Goal: Navigation & Orientation: Find specific page/section

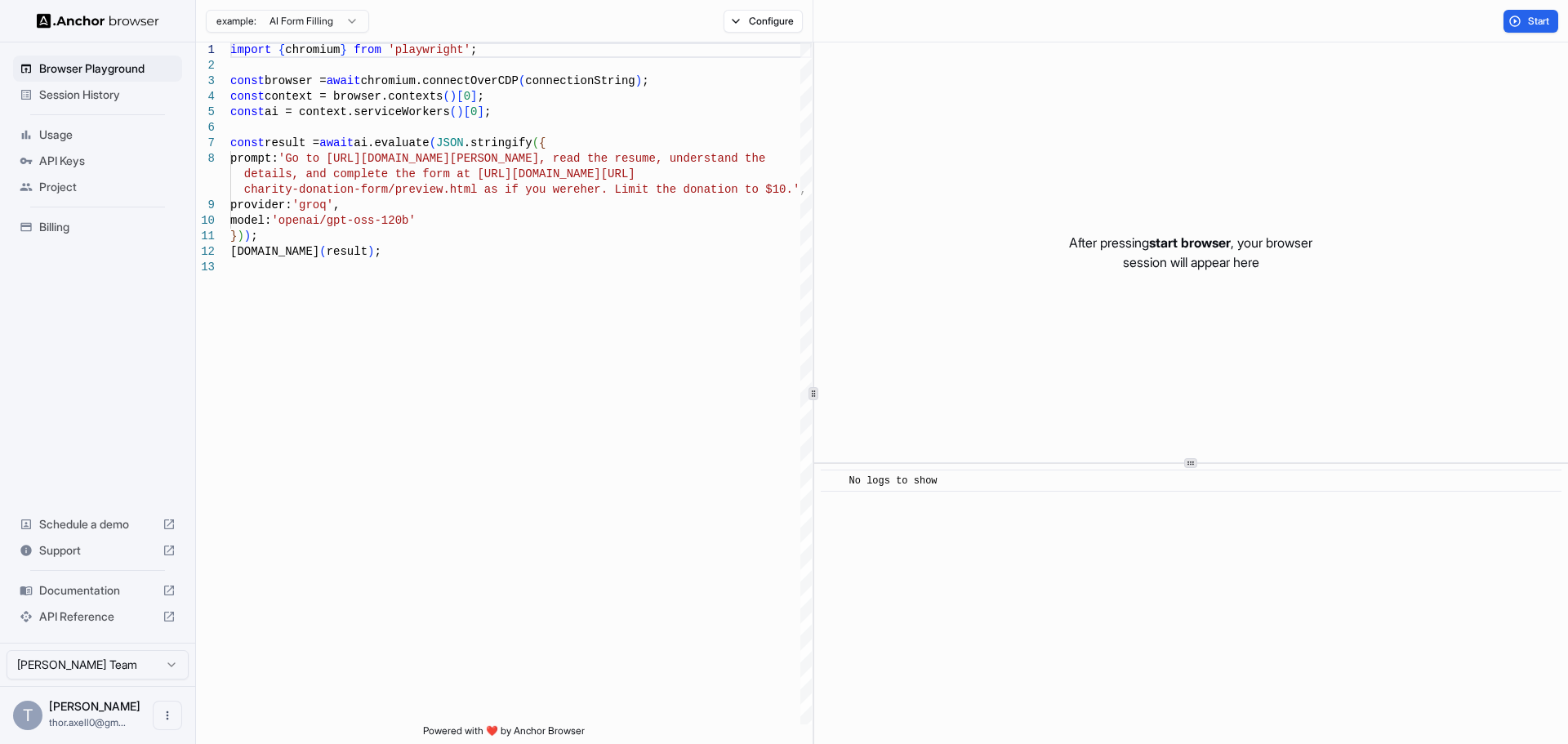
click at [118, 226] on span "Billing" at bounding box center [107, 226] width 136 height 16
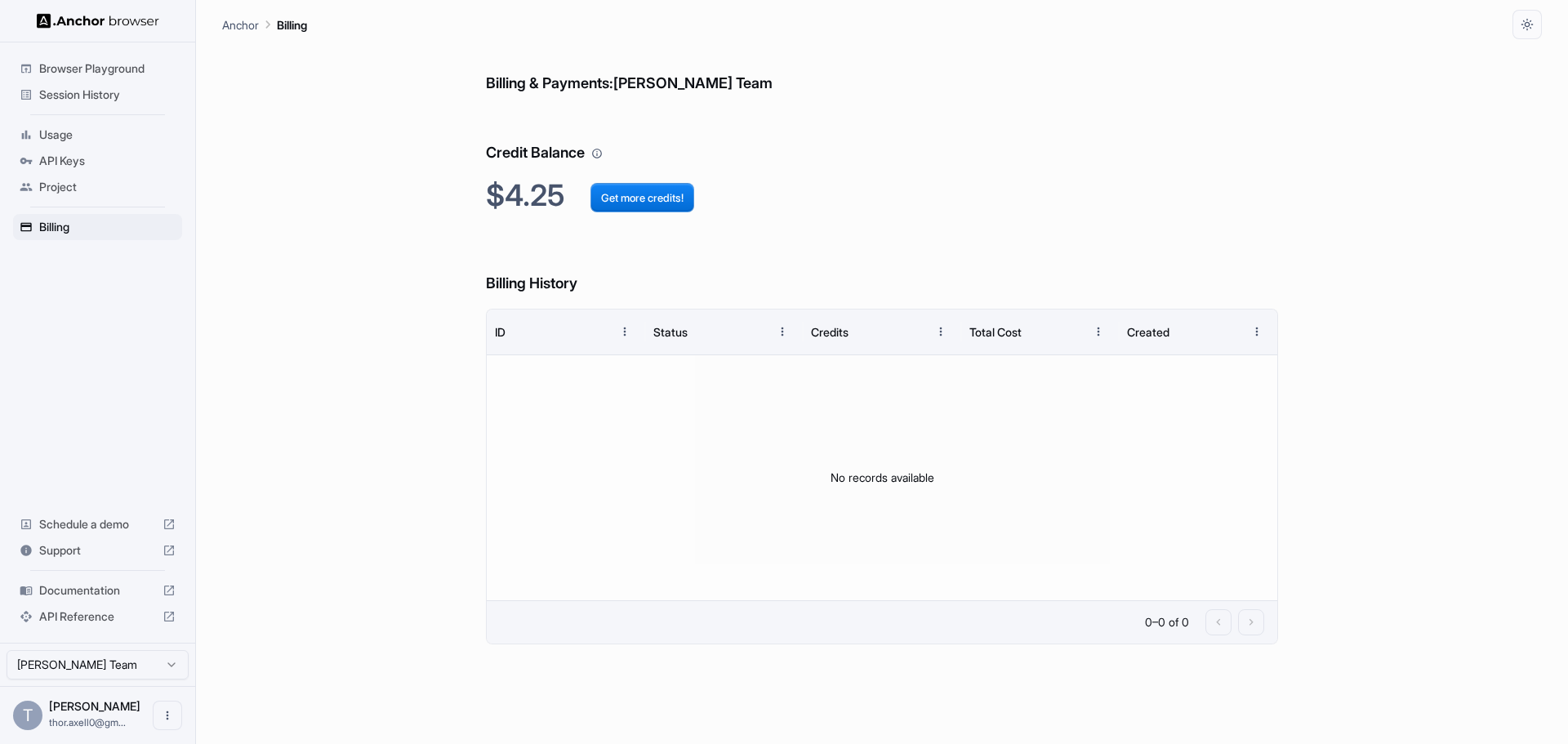
click at [99, 88] on span "Session History" at bounding box center [107, 94] width 136 height 16
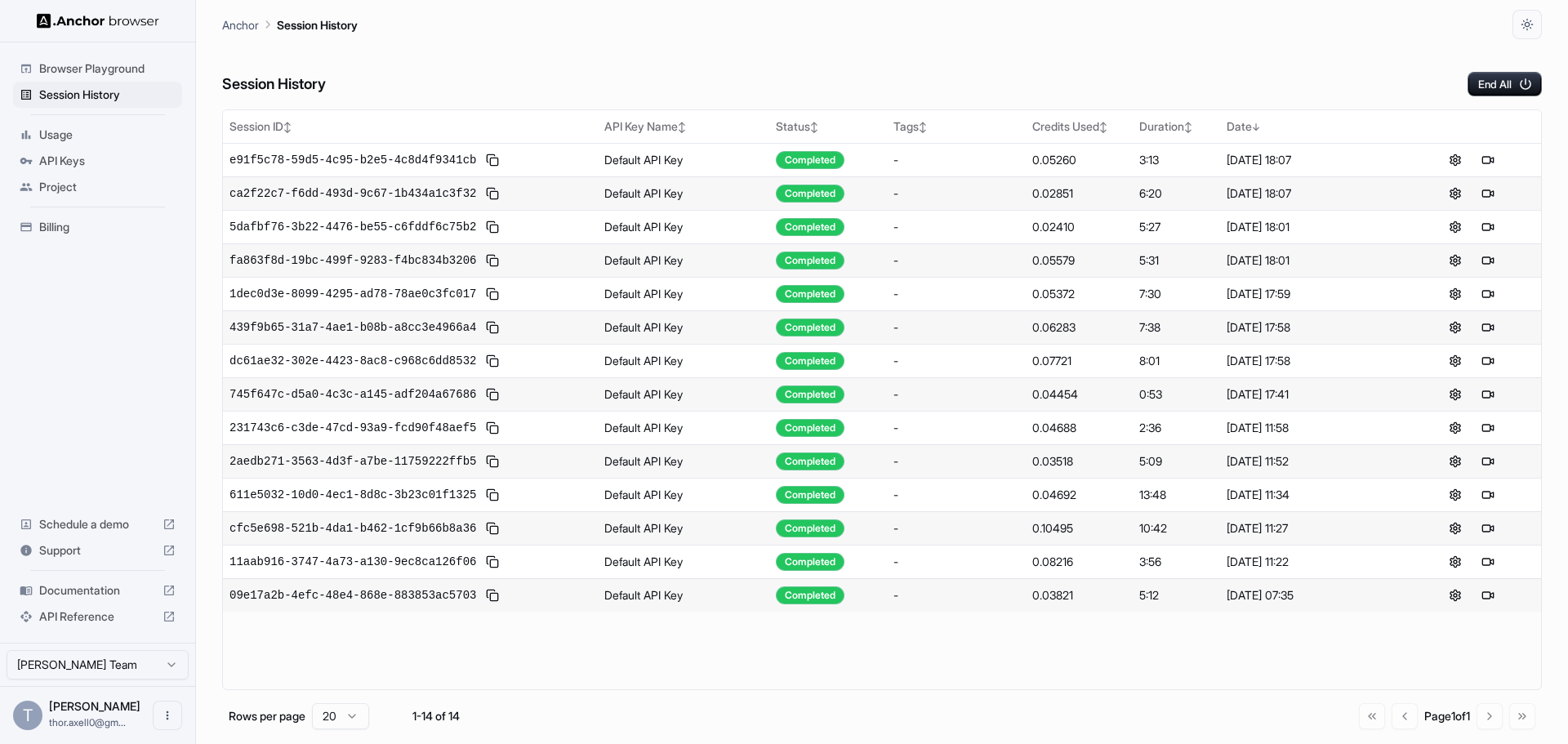
click at [94, 60] on span "Browser Playground" at bounding box center [107, 68] width 136 height 16
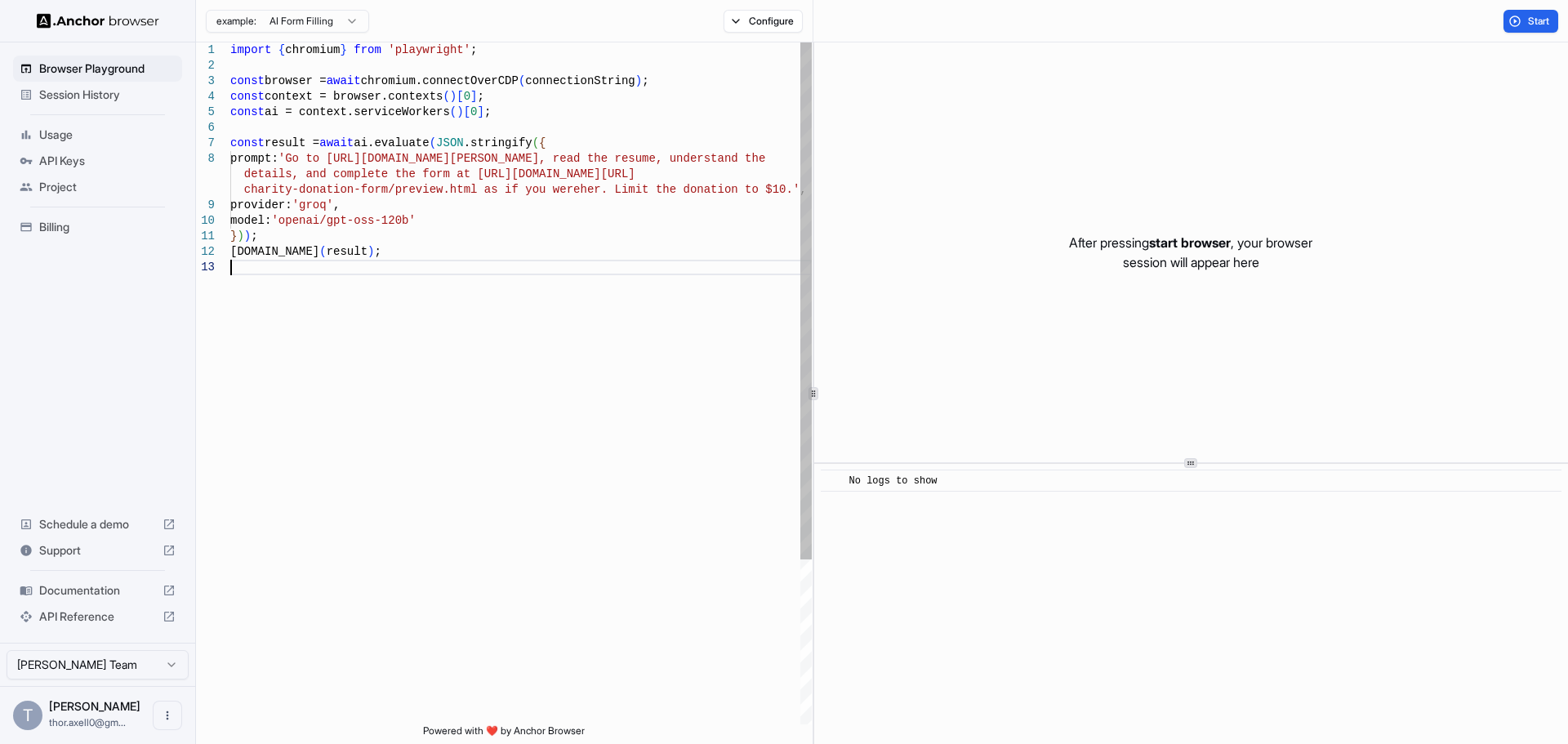
click at [333, 263] on div "import { chromium } from 'playwright' ; const browser = await chromium.connectO…" at bounding box center [521, 492] width 582 height 899
click at [310, 229] on div "import { chromium } from 'playwright' ; const browser = await chromium.connectO…" at bounding box center [521, 492] width 582 height 899
click at [297, 209] on div "import { chromium } from 'playwright' ; const browser = await chromium.connectO…" at bounding box center [521, 492] width 582 height 899
click at [278, 184] on div "import { chromium } from 'playwright' ; const browser = await chromium.connectO…" at bounding box center [521, 492] width 582 height 899
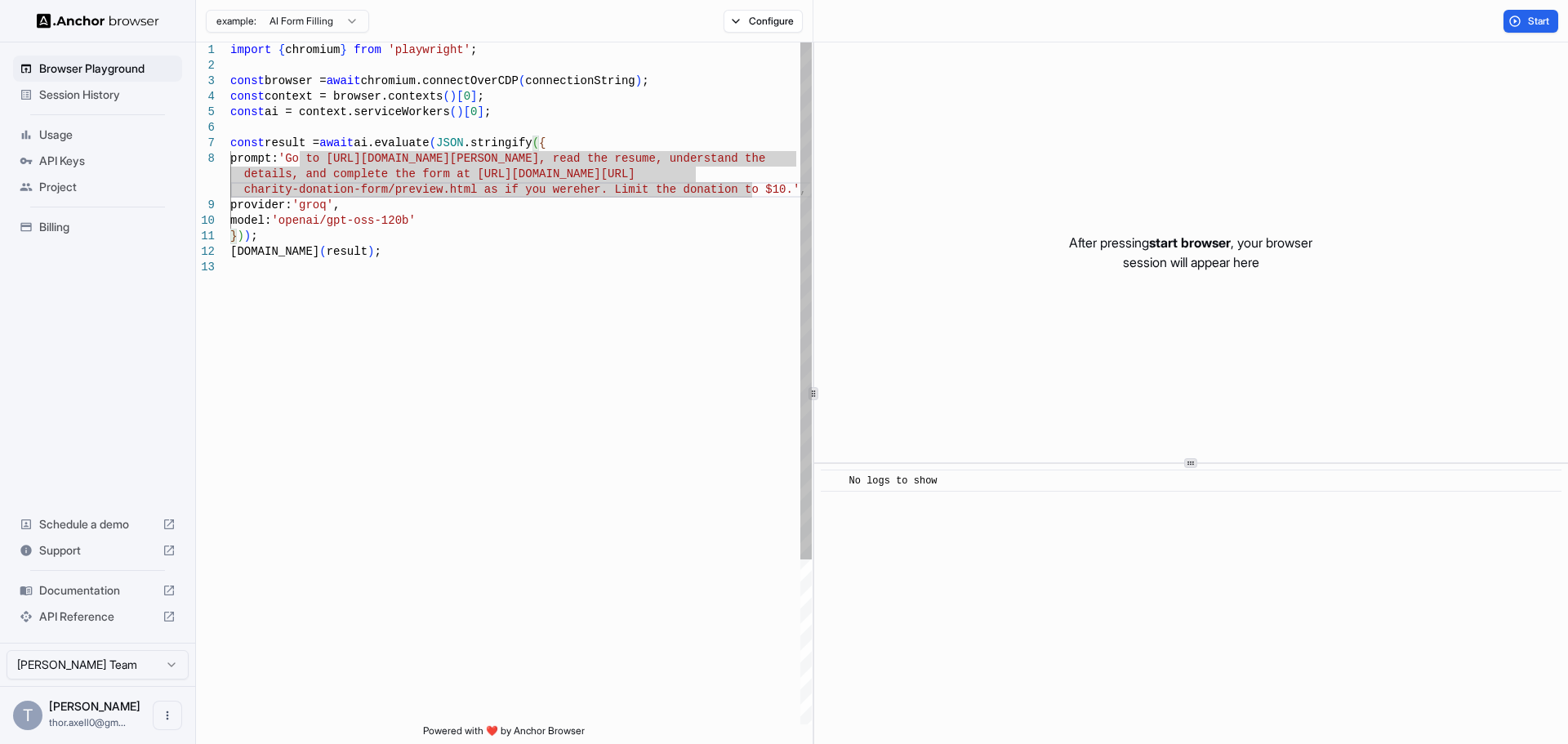
click at [287, 200] on div "import { chromium } from 'playwright' ; const browser = await chromium.connectO…" at bounding box center [521, 492] width 582 height 899
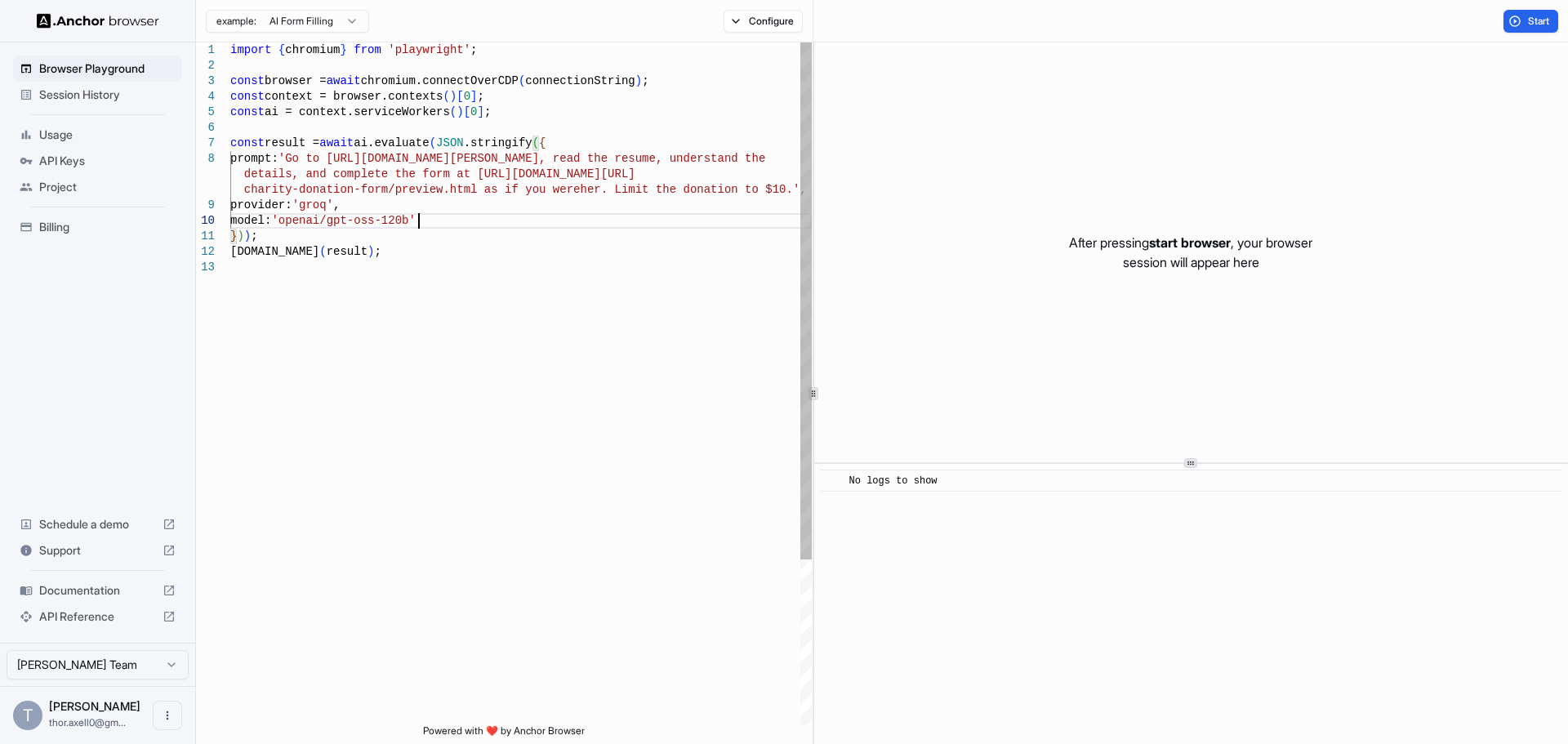
click at [423, 217] on div "import { chromium } from 'playwright' ; const browser = await chromium.connectO…" at bounding box center [521, 492] width 582 height 899
click at [374, 191] on div "import { chromium } from 'playwright' ; const browser = await chromium.connectO…" at bounding box center [521, 492] width 582 height 899
click at [373, 210] on div "import { chromium } from 'playwright' ; const browser = await chromium.connectO…" at bounding box center [521, 492] width 582 height 899
click at [372, 149] on div "import { chromium } from 'playwright' ; const browser = await chromium.connectO…" at bounding box center [521, 492] width 582 height 899
drag, startPoint x: 368, startPoint y: 194, endPoint x: 368, endPoint y: 182, distance: 12.0
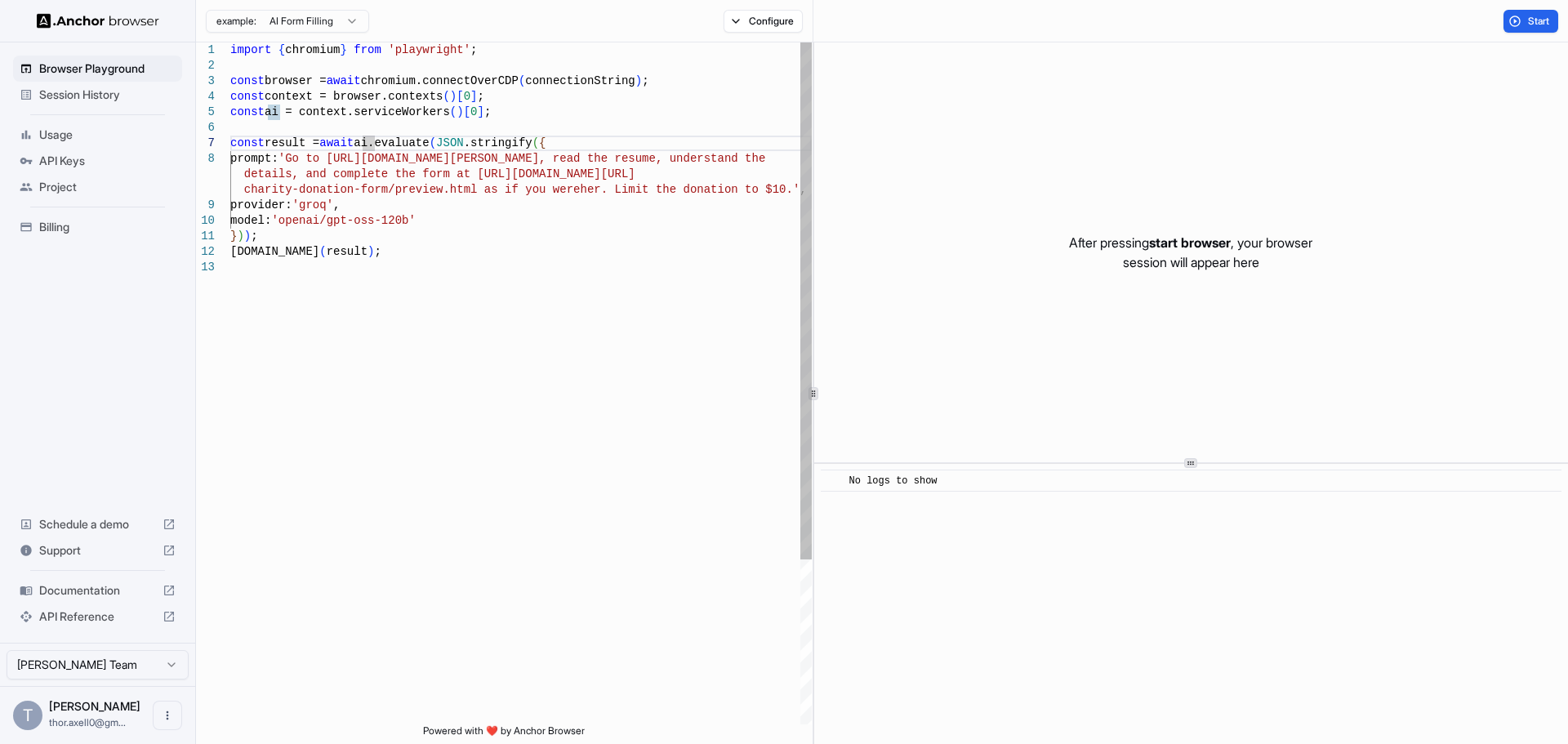
click at [368, 193] on div "import { chromium } from 'playwright' ; const browser = await chromium.connectO…" at bounding box center [521, 492] width 582 height 899
click at [368, 162] on div "import { chromium } from 'playwright' ; const browser = await chromium.connectO…" at bounding box center [521, 492] width 582 height 899
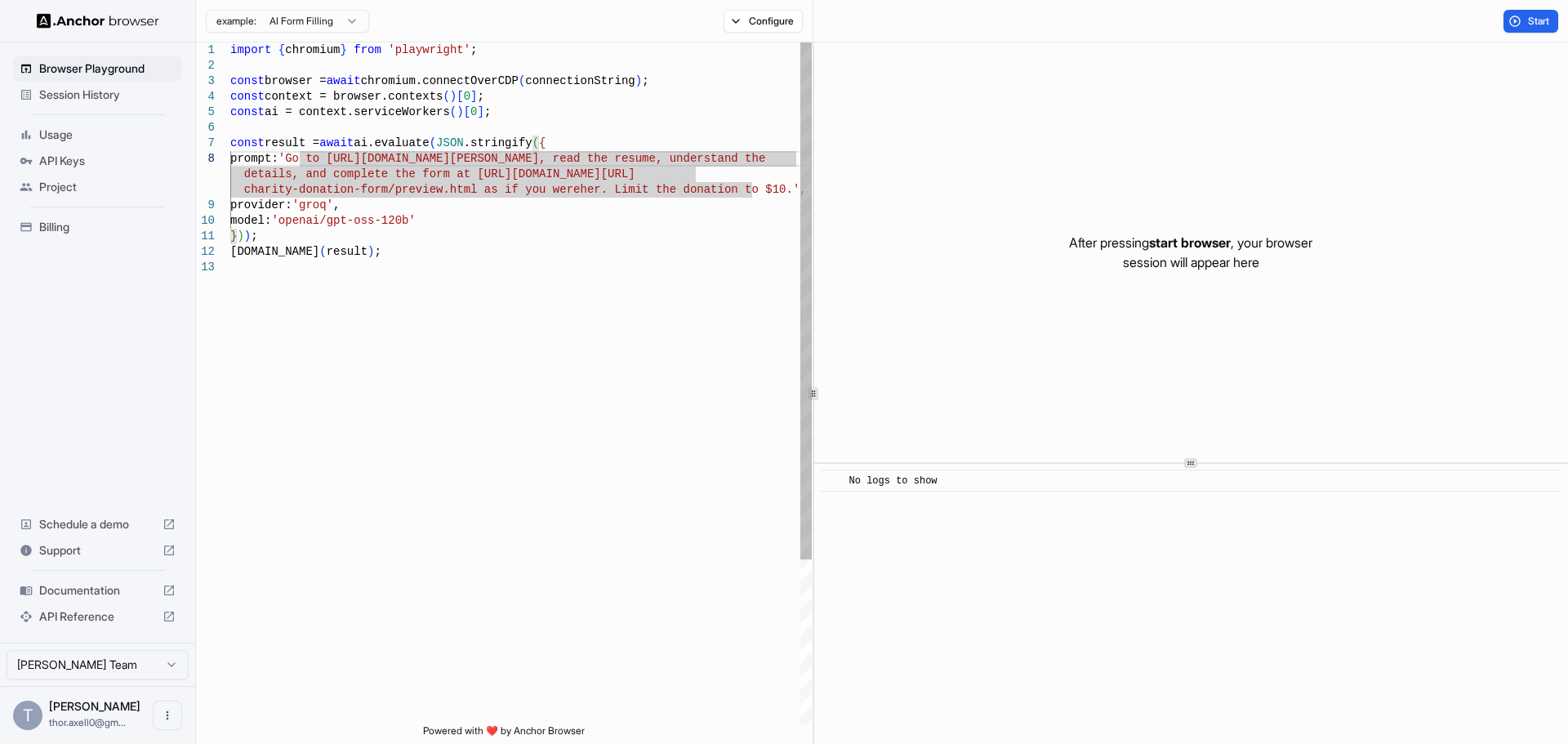
click at [403, 195] on div "import { chromium } from 'playwright' ; const browser = await chromium.connectO…" at bounding box center [521, 492] width 582 height 899
click at [373, 129] on div "import { chromium } from 'playwright' ; const browser = await chromium.connectO…" at bounding box center [521, 492] width 582 height 899
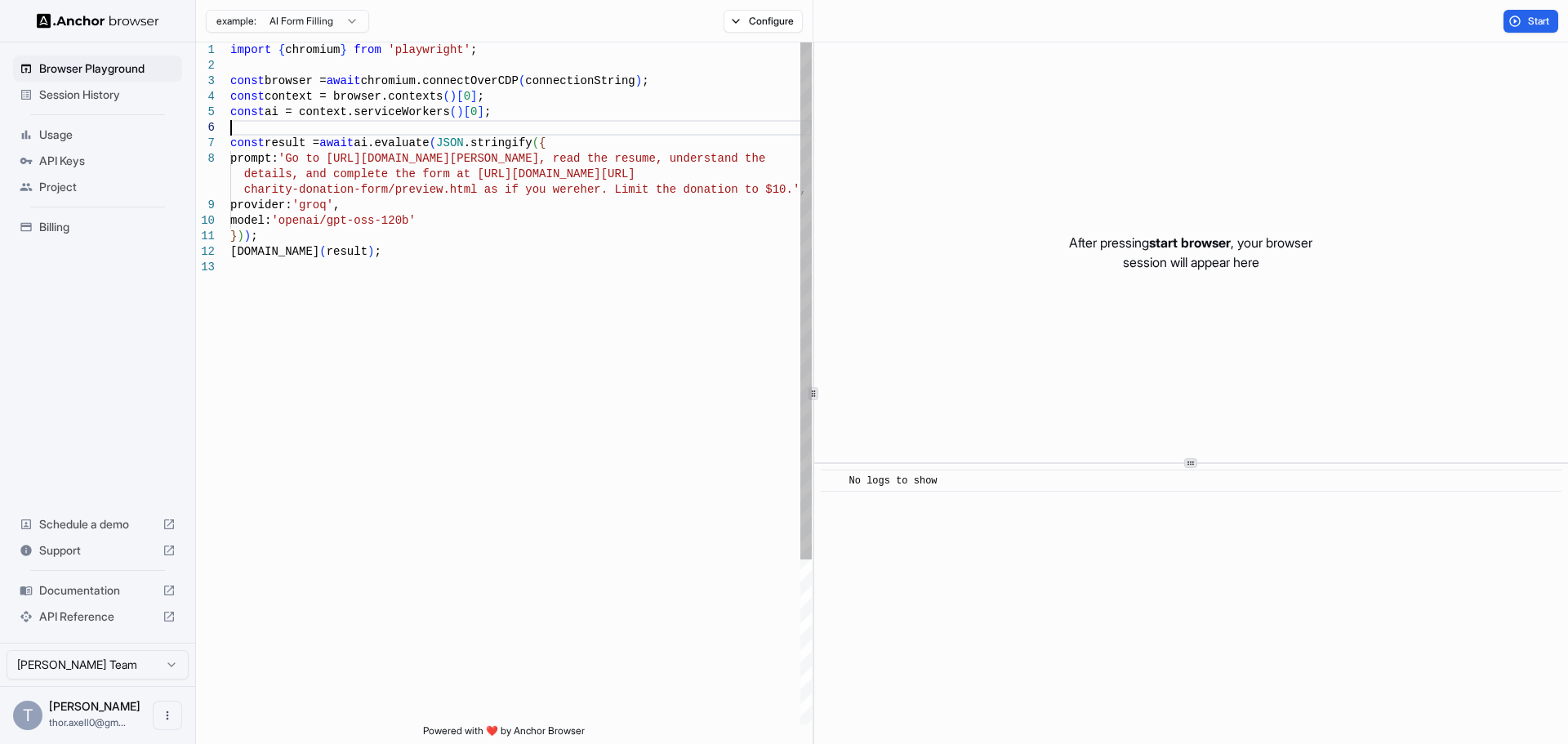
click at [345, 205] on div "import { chromium } from 'playwright' ; const browser = await chromium.connectO…" at bounding box center [521, 492] width 582 height 899
click at [276, 16] on html "**********" at bounding box center [784, 372] width 1568 height 744
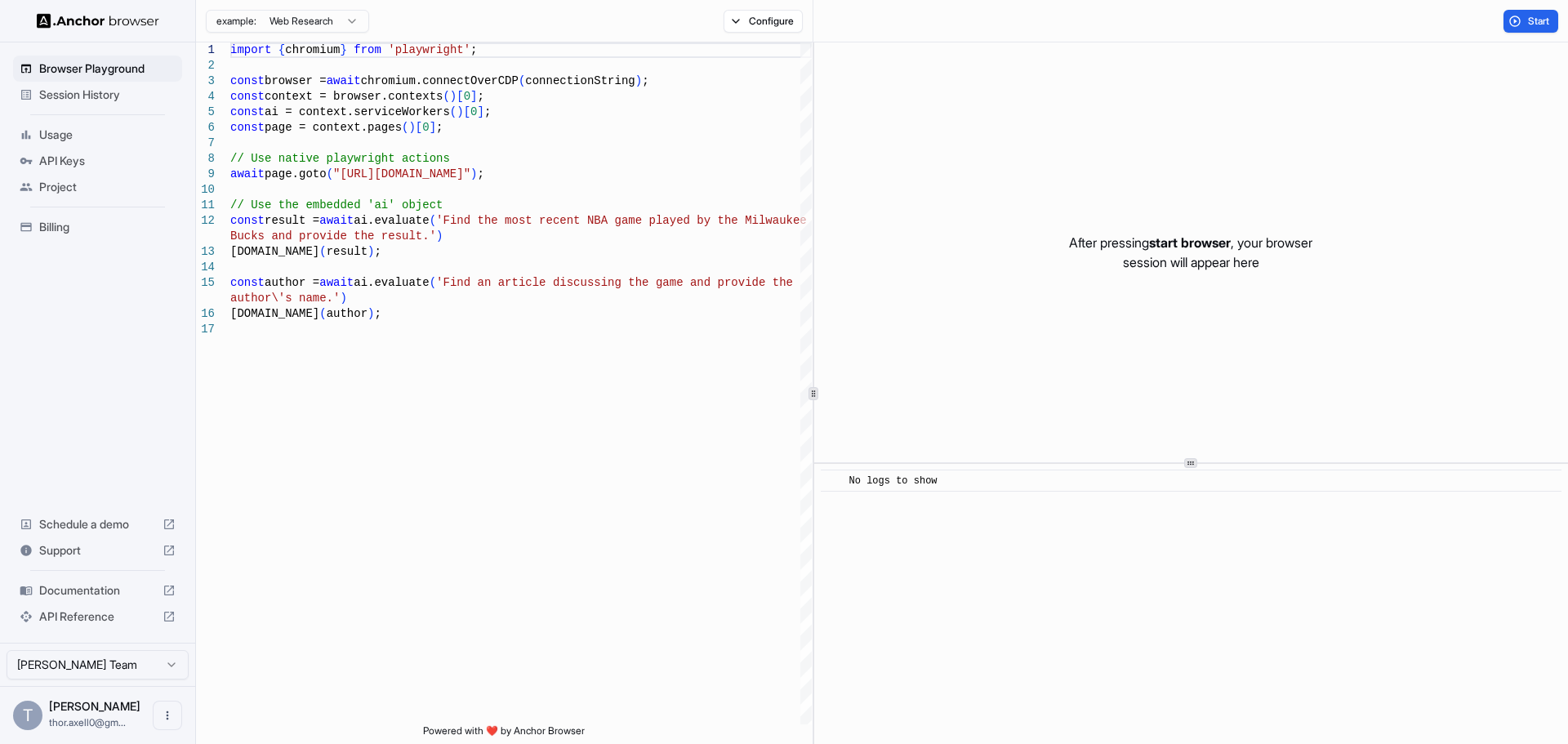
click at [282, 18] on html "Browser Playground Session History Usage API Keys Project Billing Schedule a de…" at bounding box center [784, 372] width 1568 height 744
type textarea "**********"
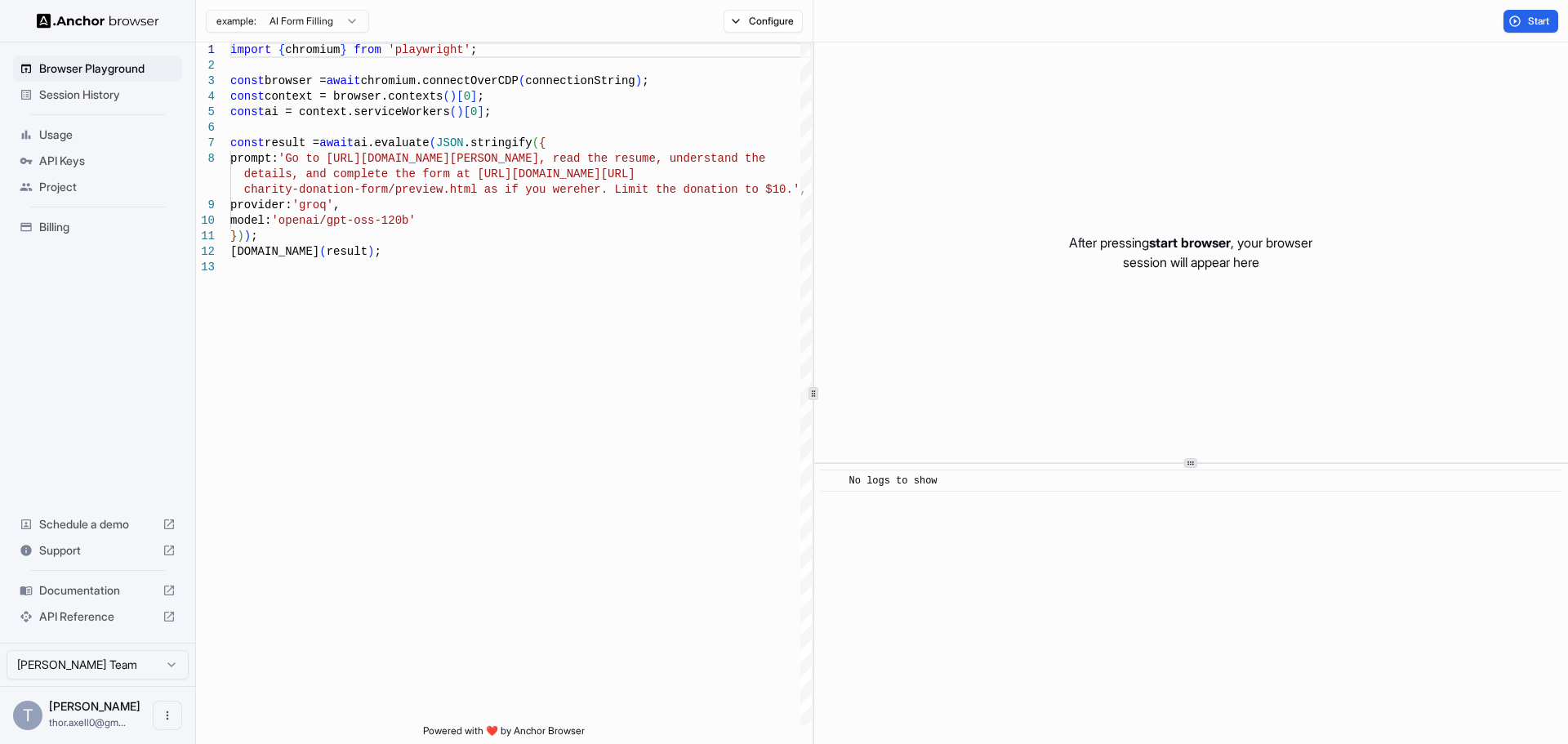
click at [98, 94] on span "Session History" at bounding box center [107, 94] width 136 height 16
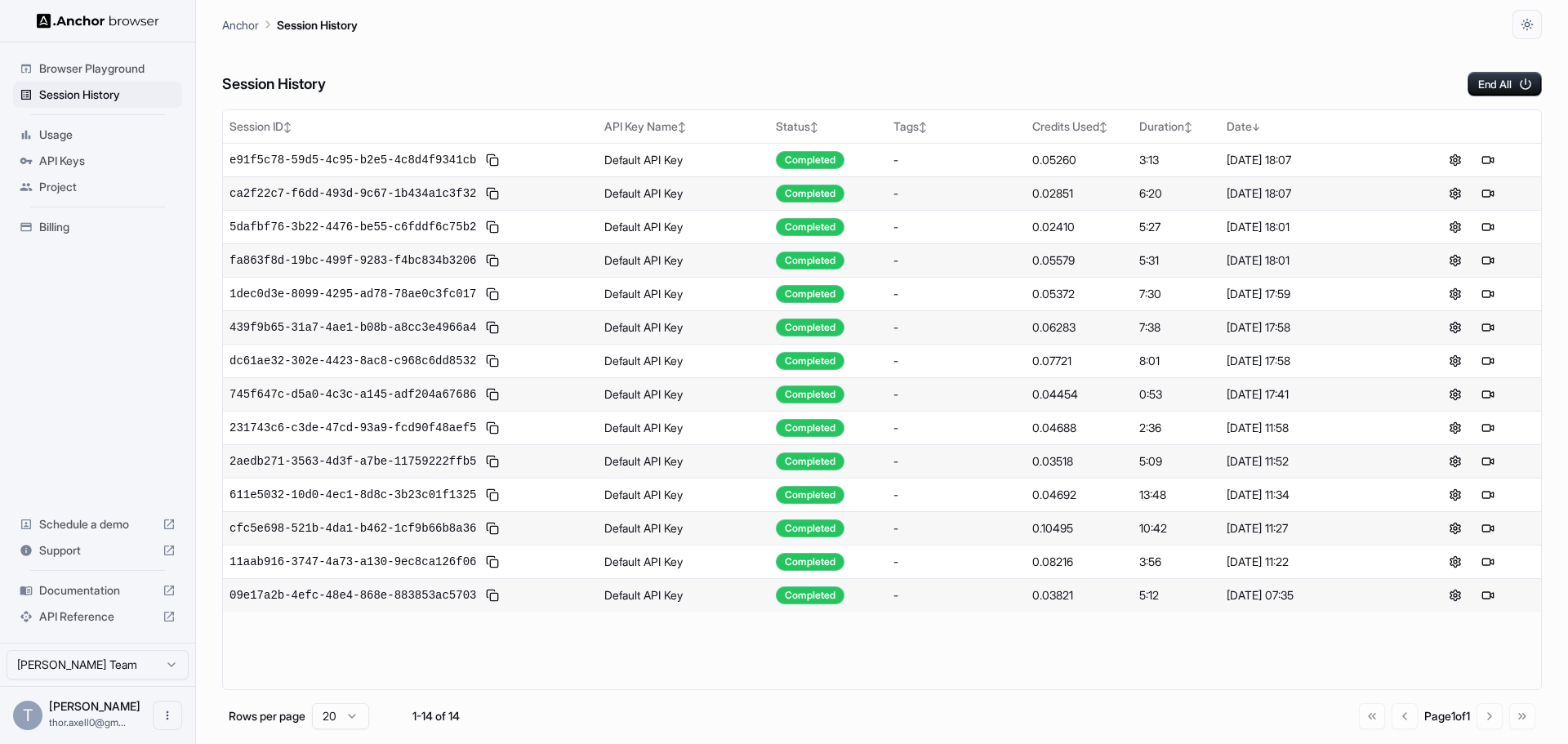
click at [111, 66] on span "Browser Playground" at bounding box center [107, 68] width 136 height 16
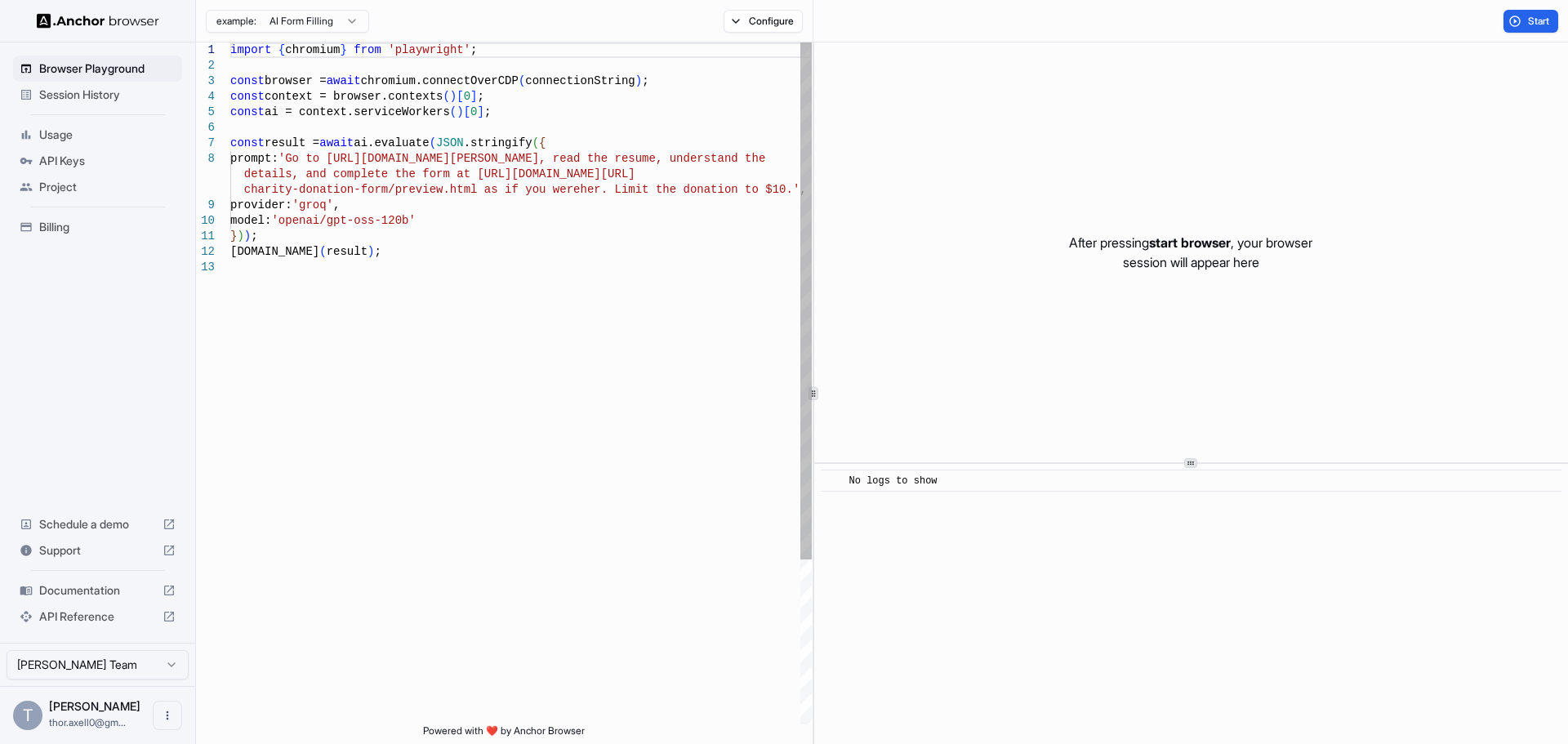
click at [103, 87] on span "Session History" at bounding box center [107, 94] width 136 height 16
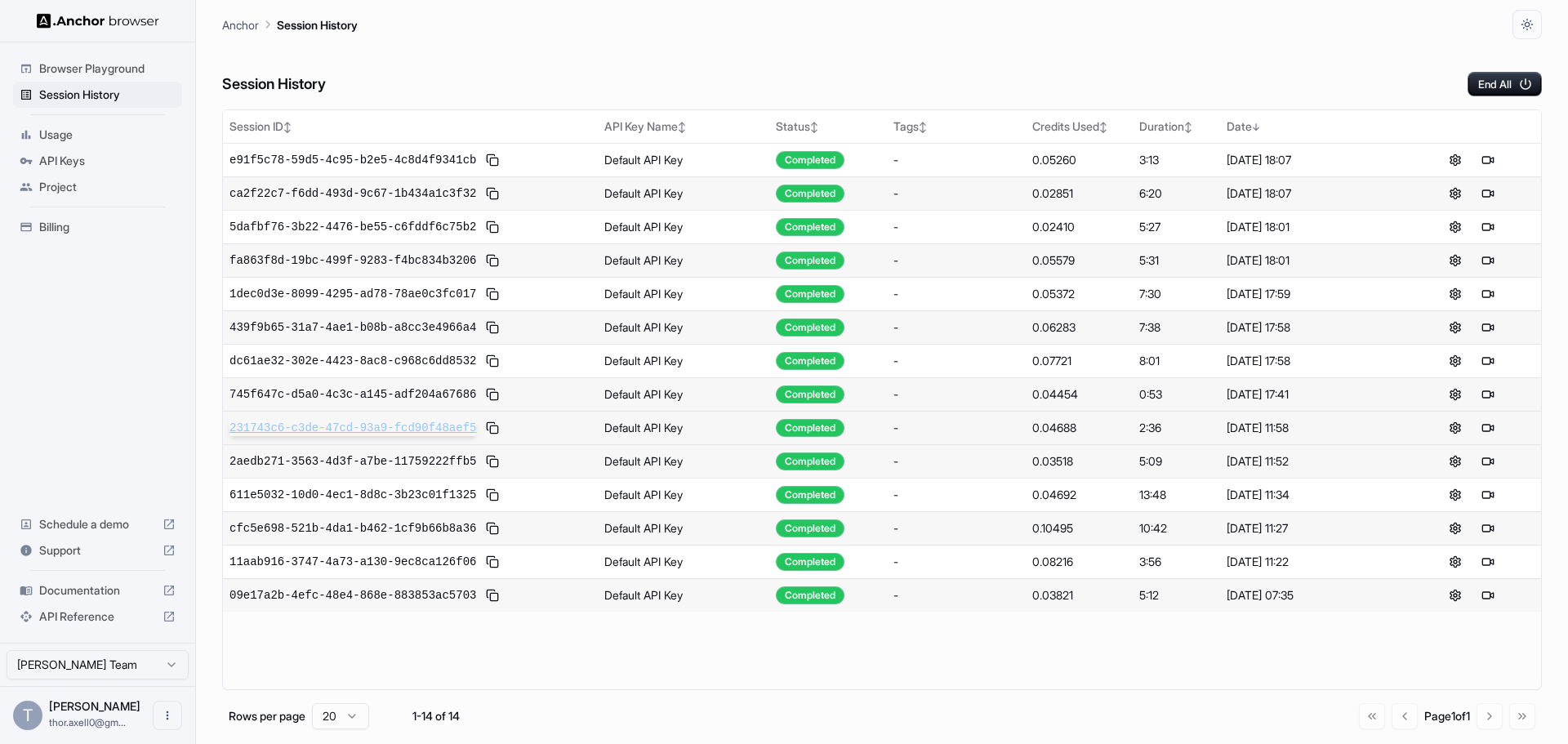
click at [380, 420] on span "231743c6-c3de-47cd-93a9-fcd90f48aef5" at bounding box center [353, 427] width 247 height 16
click at [1491, 563] on button at bounding box center [1487, 561] width 20 height 20
